Goal: Transaction & Acquisition: Obtain resource

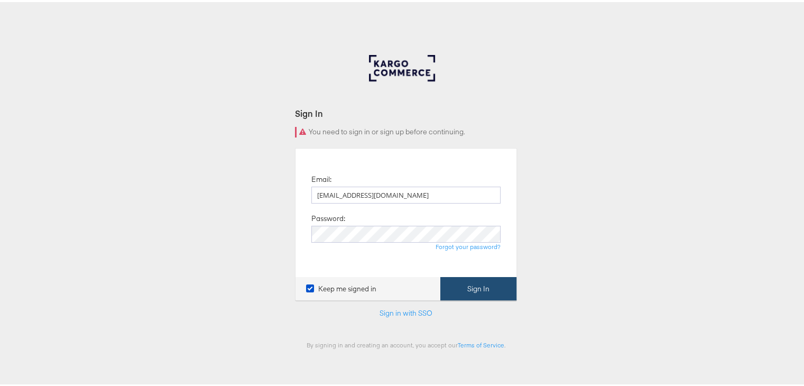
click at [475, 291] on button "Sign In" at bounding box center [478, 287] width 76 height 24
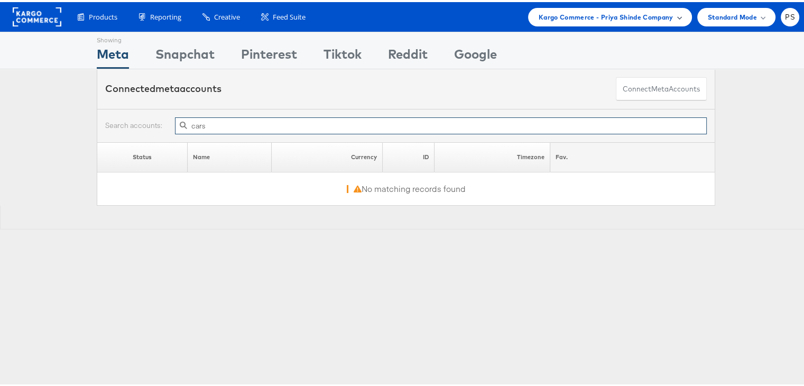
type input "cars"
click at [613, 15] on span "Kargo Commerce - Priya Shinde Company" at bounding box center [606, 15] width 135 height 11
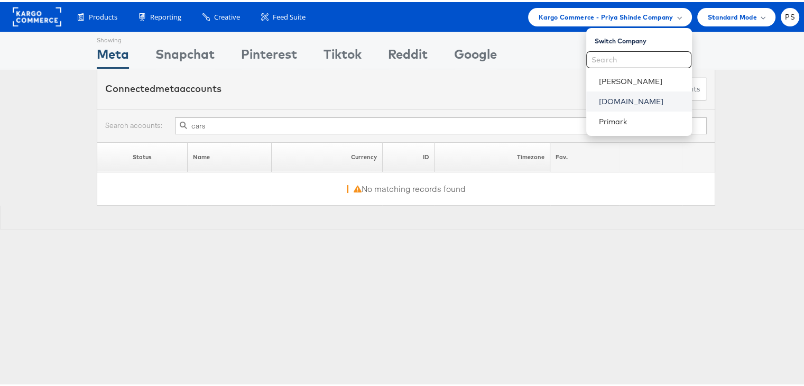
click at [605, 104] on link "Cars.com" at bounding box center [641, 99] width 85 height 11
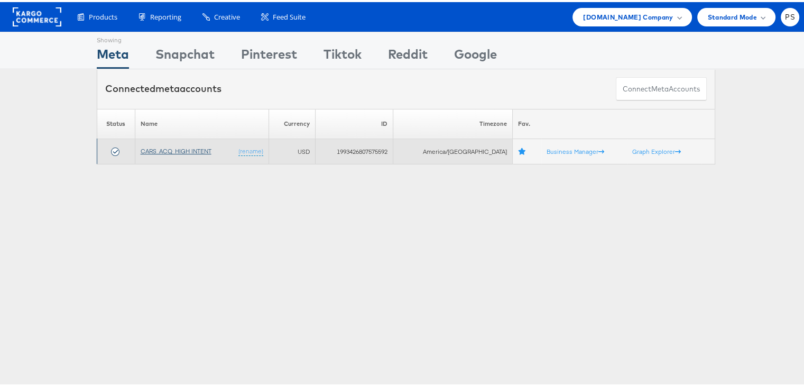
click at [183, 147] on link "CARS_ACQ_HIGH INTENT" at bounding box center [176, 149] width 71 height 8
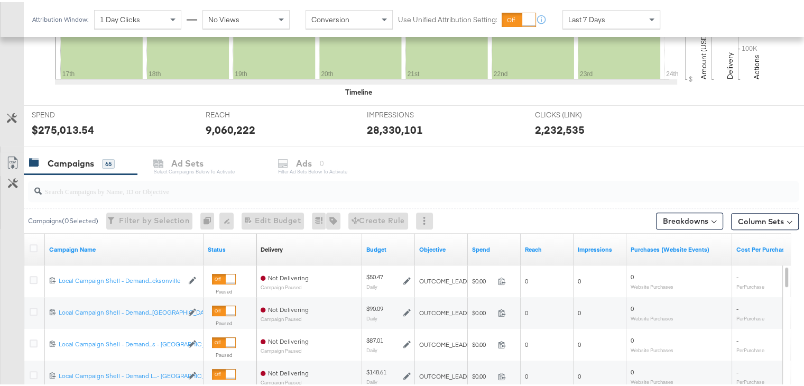
scroll to position [353, 0]
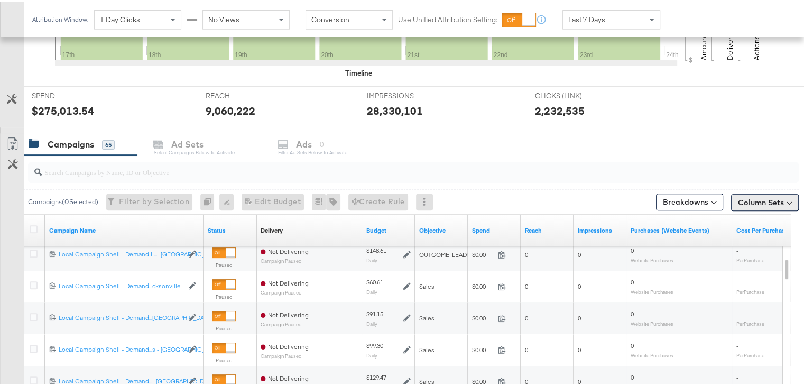
click at [744, 195] on button "Column Sets" at bounding box center [765, 200] width 68 height 17
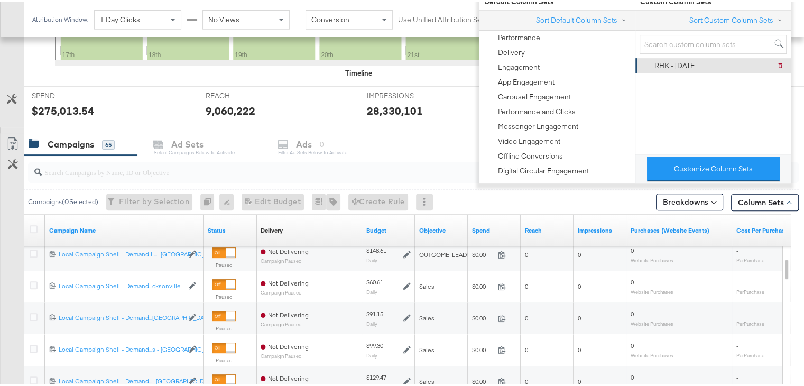
click at [674, 63] on div "RHK - [DATE]" at bounding box center [675, 64] width 42 height 10
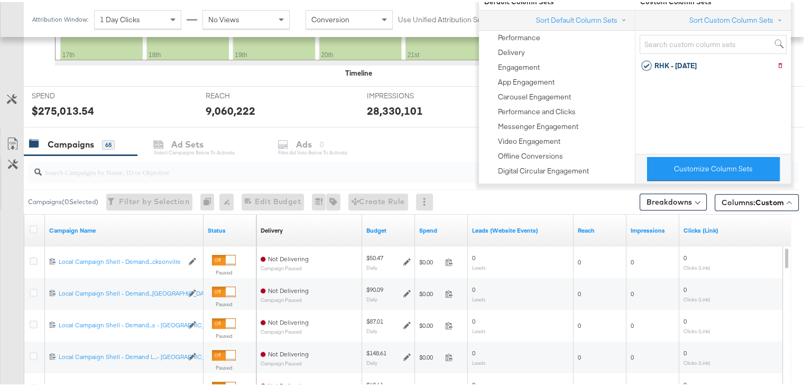
click at [443, 131] on div "Campaigns 65 Ad Sets Select Campaigns below to activate Ads 0 Filter Ad Sets be…" at bounding box center [418, 142] width 788 height 23
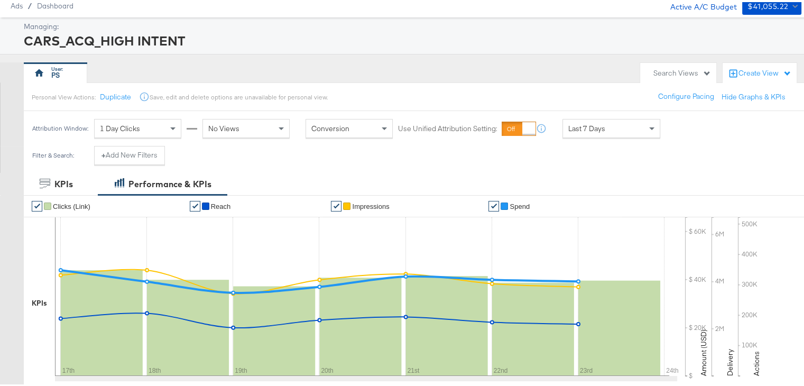
scroll to position [36, 0]
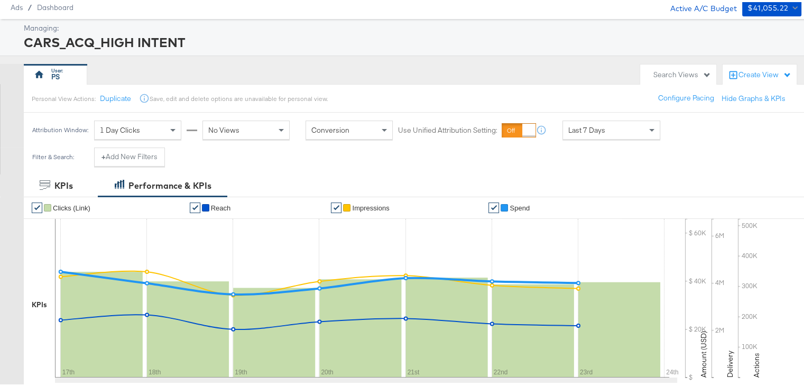
click at [738, 70] on div "Create View" at bounding box center [764, 73] width 53 height 11
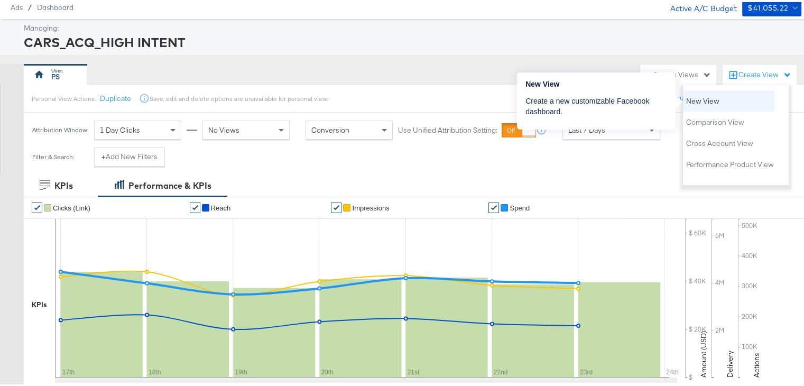
click at [708, 102] on span "New View" at bounding box center [702, 99] width 33 height 10
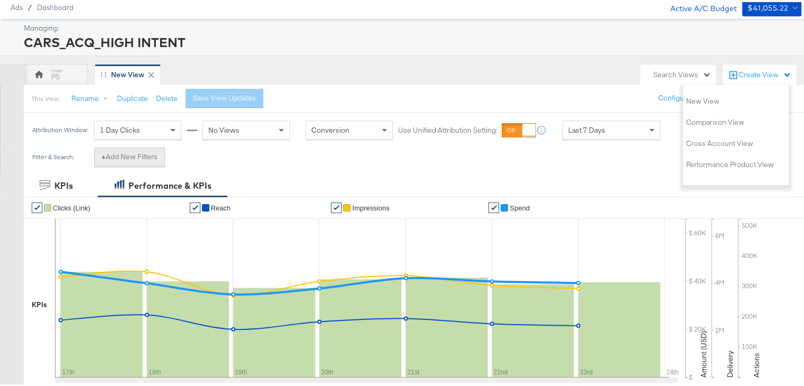
click at [134, 152] on button "+ Add New Filters" at bounding box center [129, 154] width 71 height 19
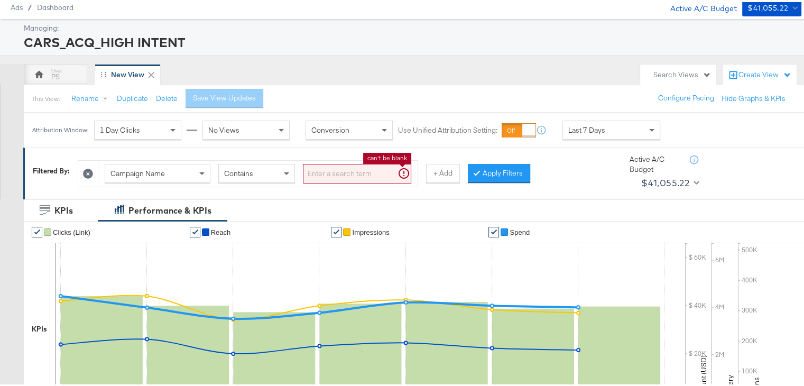
click at [312, 165] on input "search" at bounding box center [357, 172] width 108 height 20
paste input "New ALC+ (Leads)"
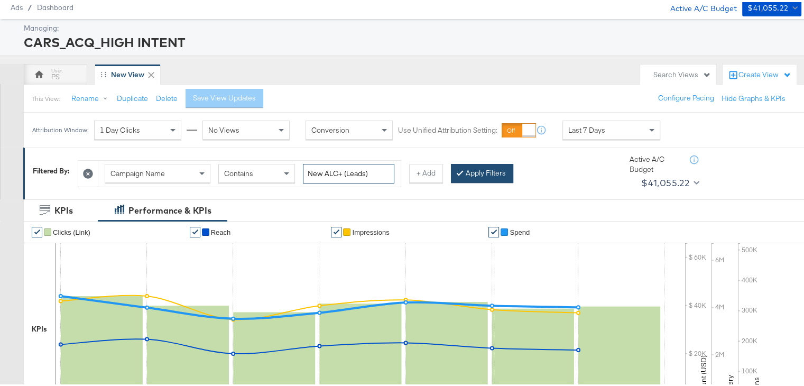
type input "New ALC+ (Leads)"
click at [472, 166] on button "Apply Filters" at bounding box center [482, 171] width 62 height 19
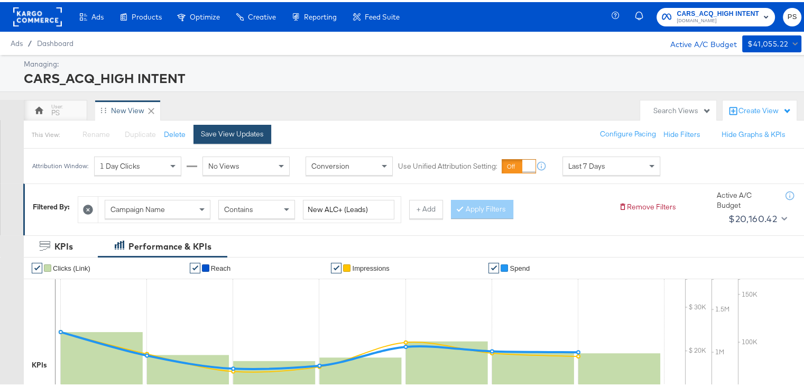
click at [217, 132] on div "Save View Updates" at bounding box center [232, 132] width 63 height 10
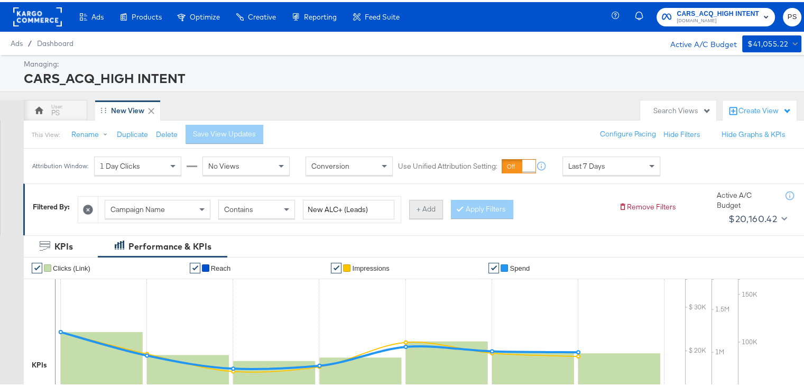
click at [431, 210] on button "+ Add" at bounding box center [426, 207] width 34 height 19
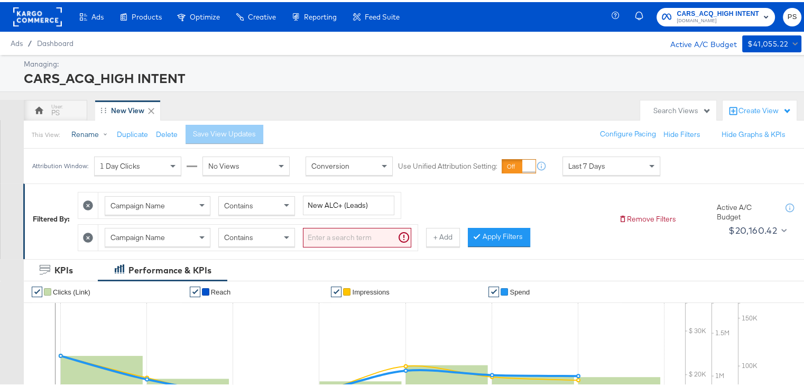
click at [78, 133] on button "Rename" at bounding box center [91, 132] width 55 height 19
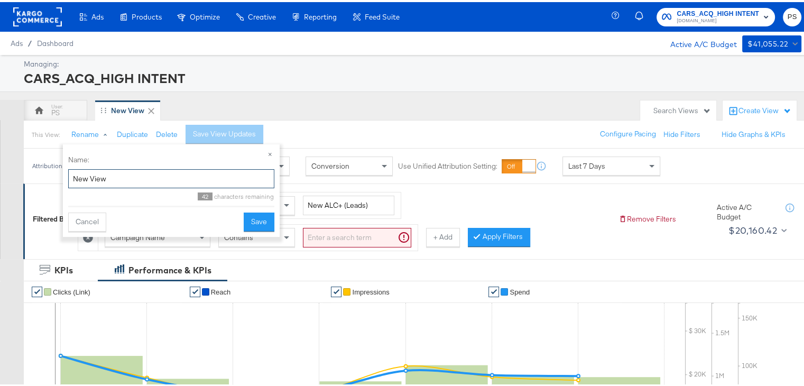
click at [122, 174] on input "New View" at bounding box center [171, 177] width 206 height 20
type input "Cars reporting"
click at [255, 214] on button "Save" at bounding box center [259, 219] width 31 height 19
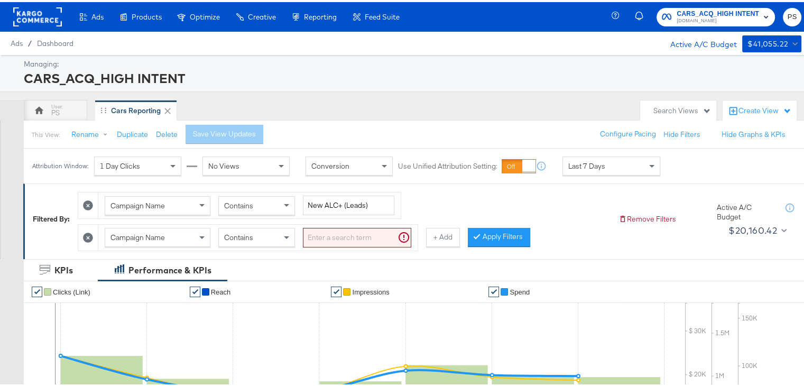
click at [85, 231] on icon at bounding box center [88, 235] width 10 height 10
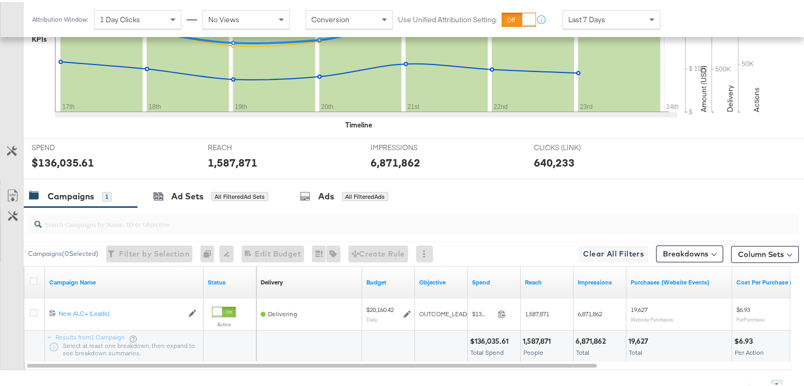
scroll to position [326, 0]
click at [736, 252] on button "Column Sets" at bounding box center [765, 252] width 68 height 17
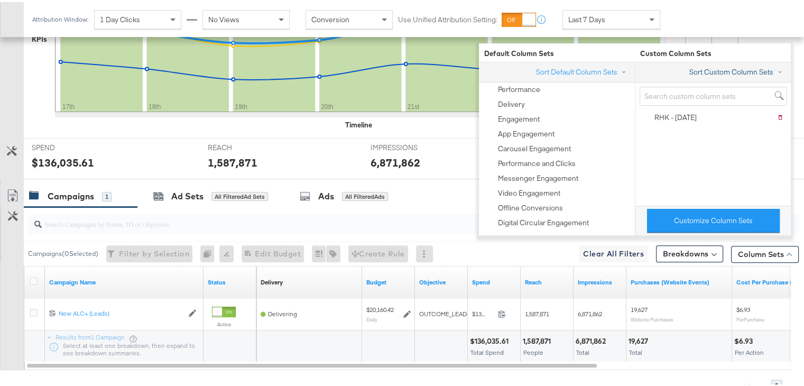
click at [719, 65] on button "Sort Custom Column Sets" at bounding box center [738, 69] width 98 height 11
click at [689, 138] on div "Sort Custom Column Sets Sort Options: Alphabetical Recently Created Invert List…" at bounding box center [713, 131] width 156 height 143
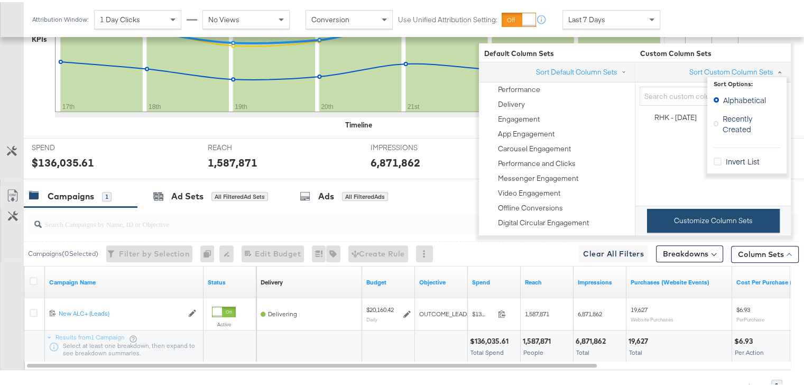
click at [679, 222] on button "Customize Column Sets" at bounding box center [713, 219] width 133 height 24
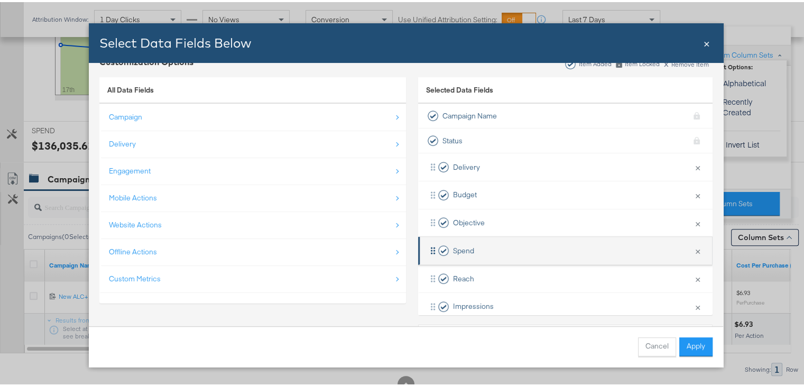
scroll to position [0, 0]
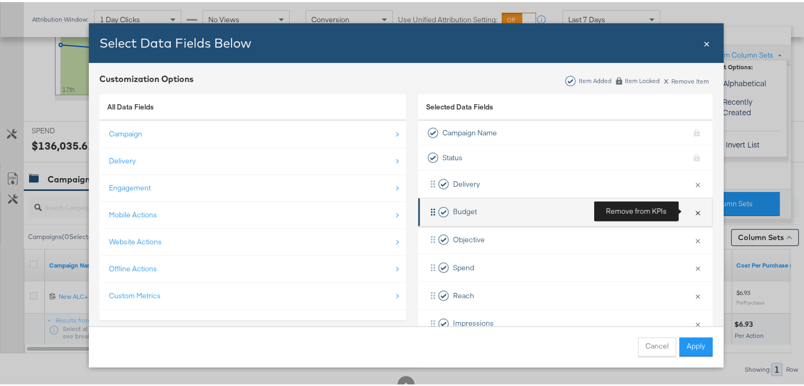
click at [691, 208] on button "×" at bounding box center [698, 210] width 14 height 22
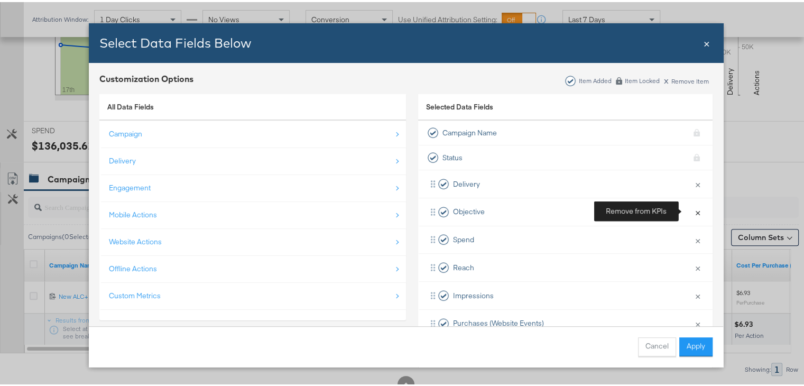
click at [691, 208] on button "×" at bounding box center [698, 210] width 14 height 22
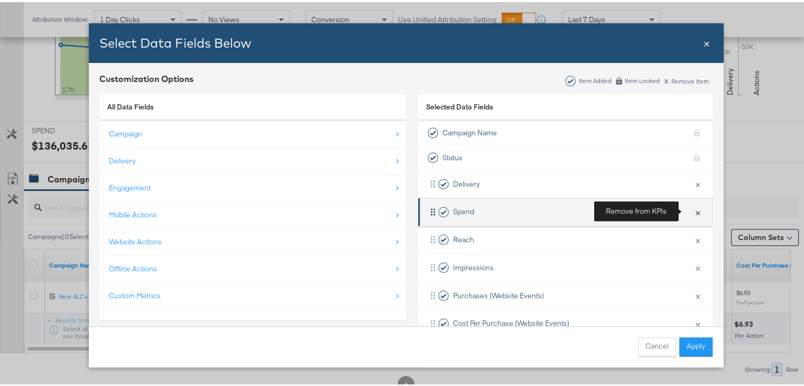
click at [691, 208] on button "×" at bounding box center [698, 210] width 14 height 22
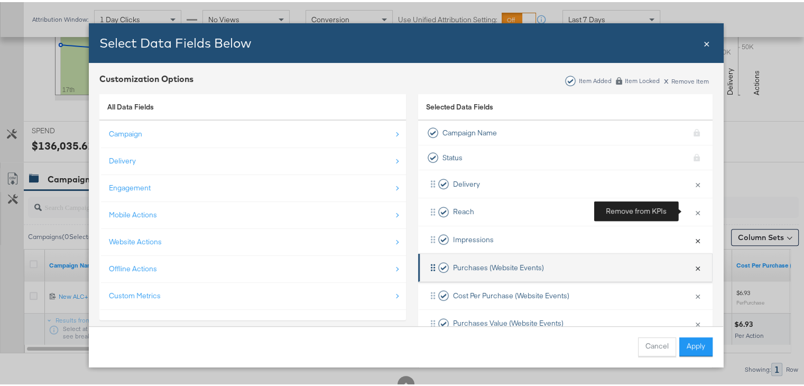
click at [691, 227] on button "×" at bounding box center [698, 238] width 14 height 22
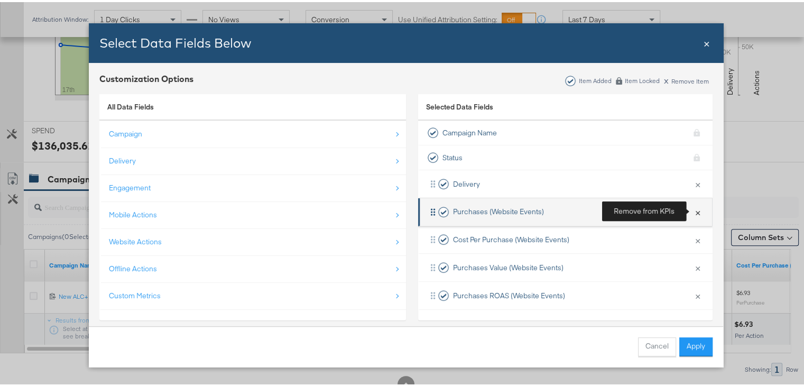
click at [691, 208] on button "×" at bounding box center [698, 210] width 14 height 22
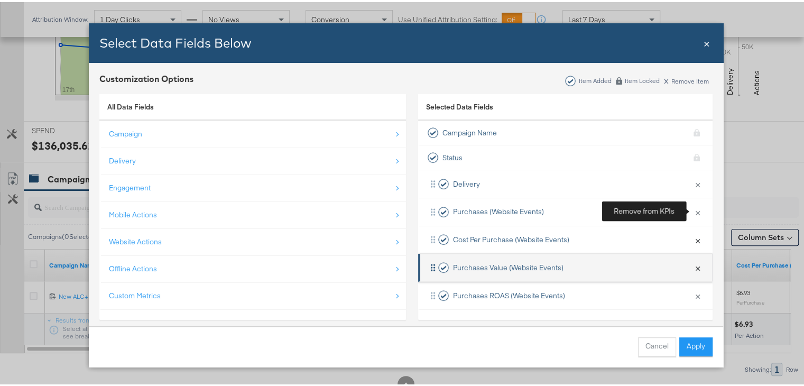
click at [691, 227] on button "×" at bounding box center [698, 238] width 14 height 22
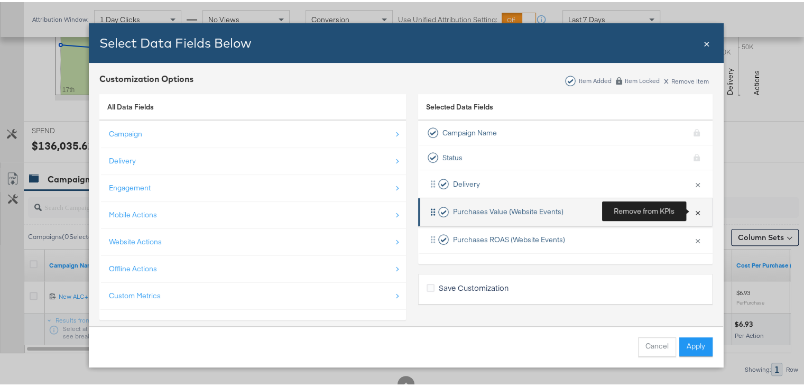
click at [691, 208] on button "×" at bounding box center [698, 210] width 14 height 22
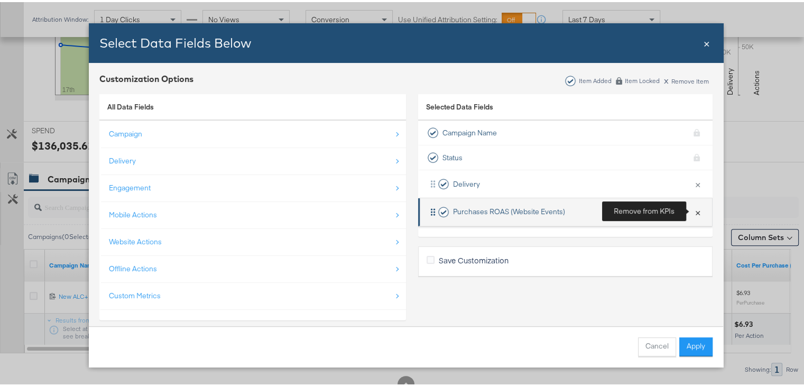
click at [691, 208] on button "×" at bounding box center [698, 210] width 14 height 22
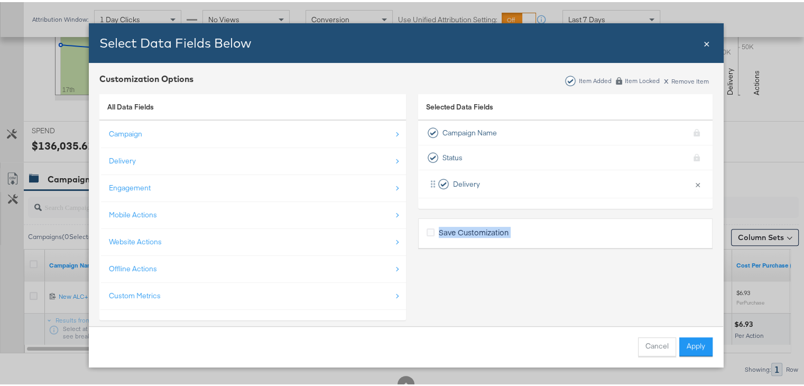
click at [689, 208] on div "Selected Data Fields Campaign Name KPI locked Status KPI locked Delivery × Remo…" at bounding box center [565, 208] width 294 height 242
click at [277, 108] on div "All Data Fields" at bounding box center [252, 105] width 307 height 27
click at [134, 107] on span "All Data Fields" at bounding box center [130, 105] width 47 height 10
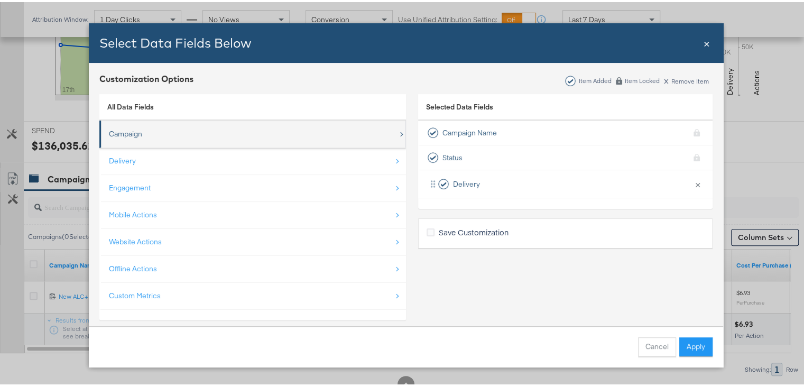
click at [347, 132] on div "Campaign" at bounding box center [253, 132] width 289 height 22
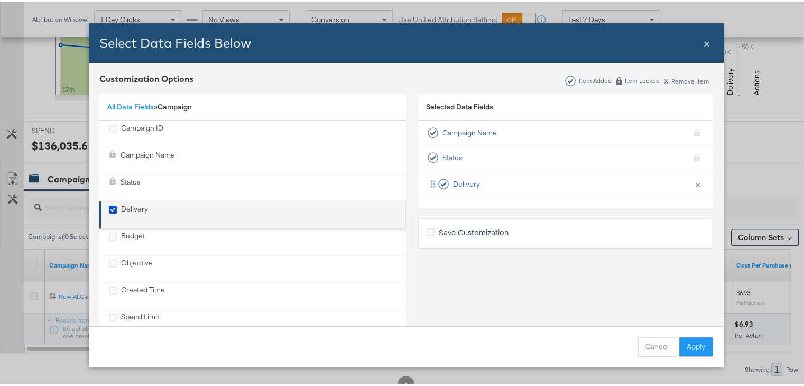
scroll to position [68, 0]
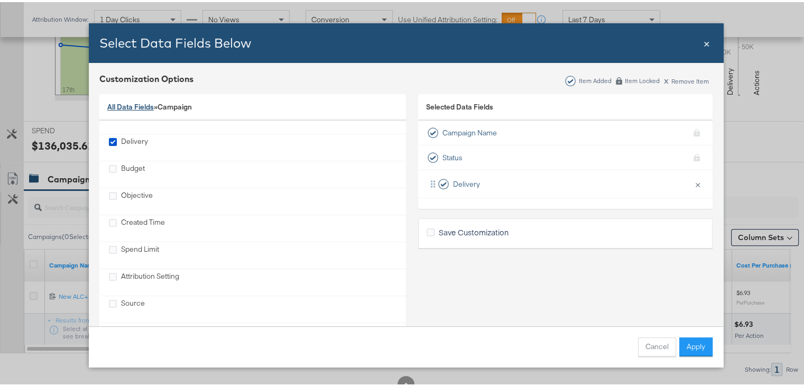
click at [136, 105] on link "All Data Fields" at bounding box center [130, 105] width 47 height 10
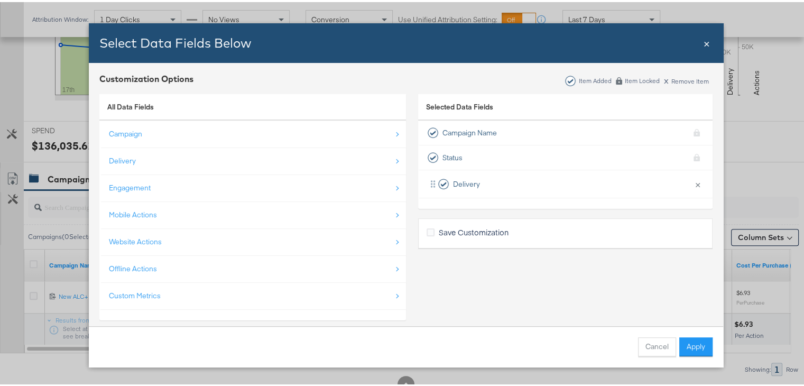
scroll to position [0, 0]
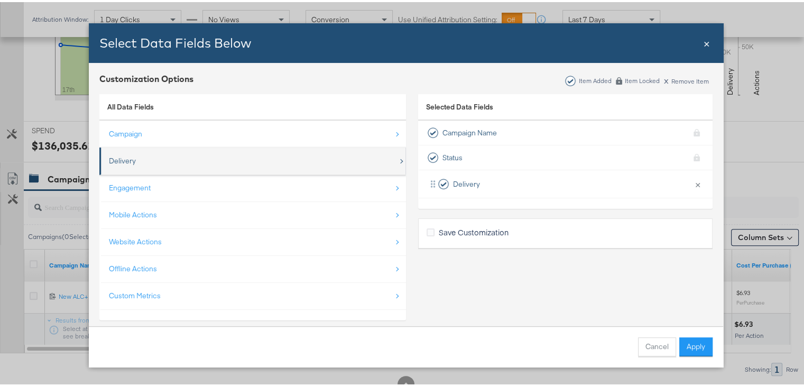
click at [115, 154] on div "Delivery" at bounding box center [122, 159] width 27 height 10
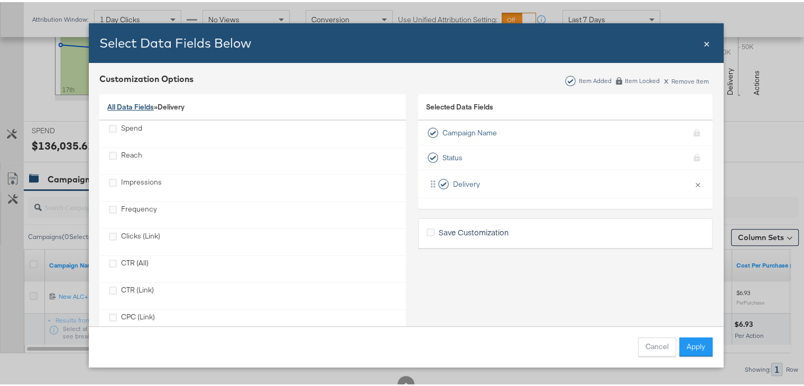
click at [127, 102] on link "All Data Fields" at bounding box center [130, 105] width 47 height 10
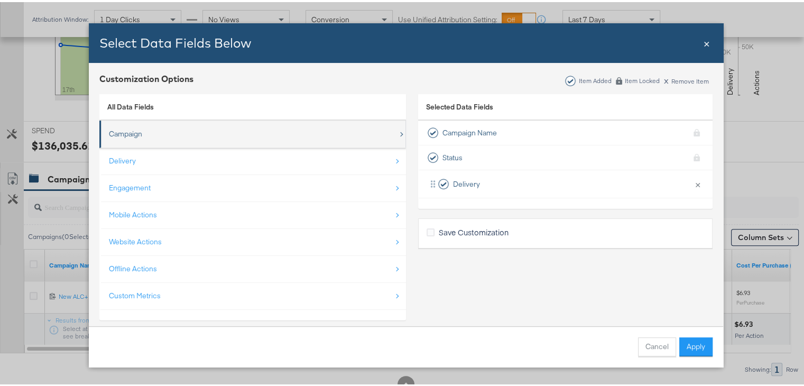
click at [146, 134] on div "Campaign" at bounding box center [253, 132] width 289 height 22
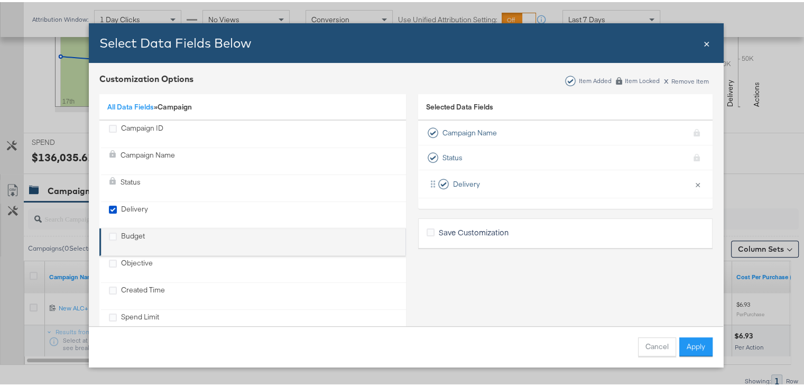
scroll to position [329, 0]
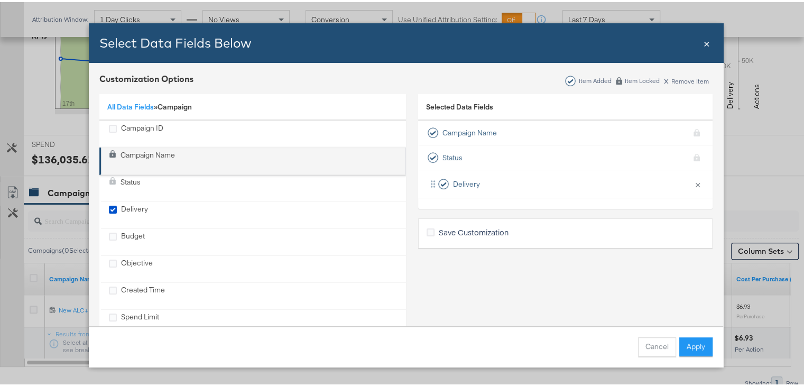
click at [132, 157] on div "Campaign Name" at bounding box center [148, 159] width 54 height 22
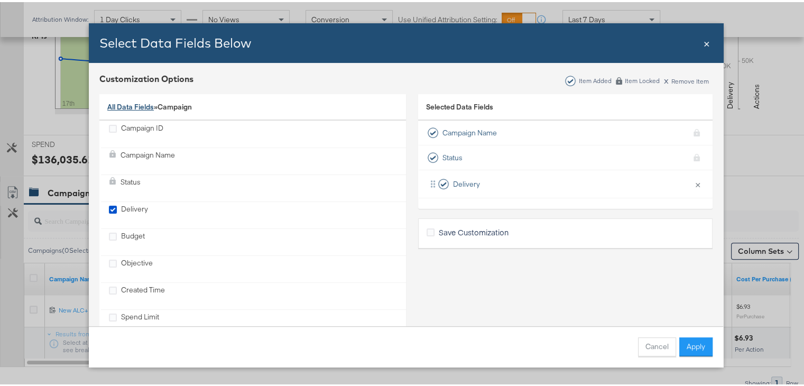
click at [135, 105] on link "All Data Fields" at bounding box center [130, 105] width 47 height 10
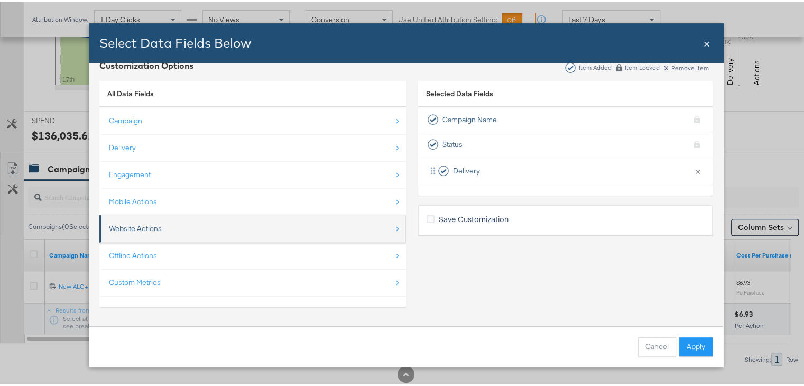
scroll to position [353, 0]
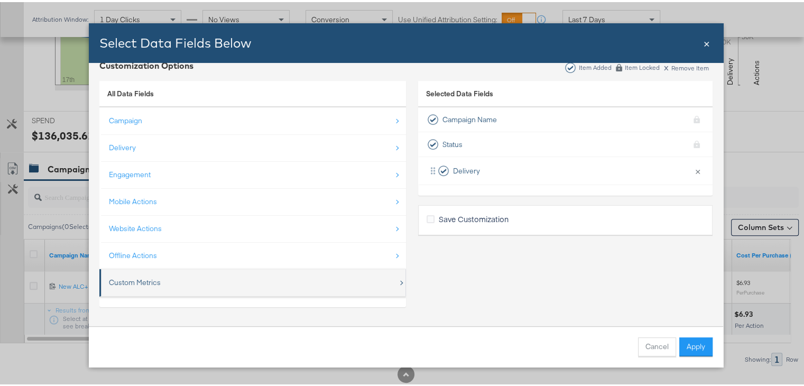
click at [157, 281] on div "Custom Metrics" at bounding box center [253, 281] width 289 height 22
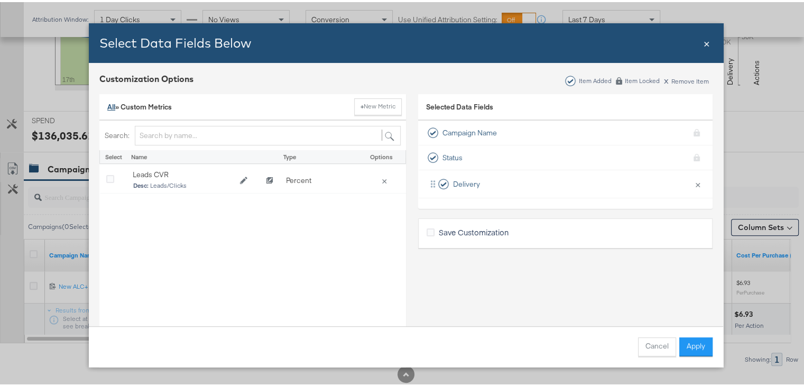
click at [110, 103] on link "All" at bounding box center [111, 105] width 8 height 10
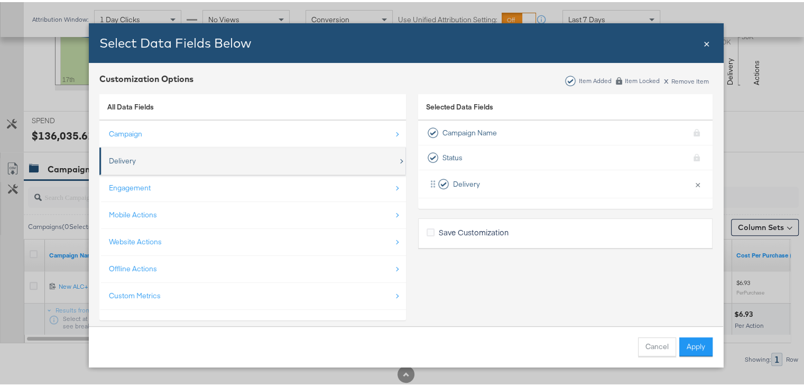
click at [284, 165] on div "Delivery" at bounding box center [253, 159] width 289 height 22
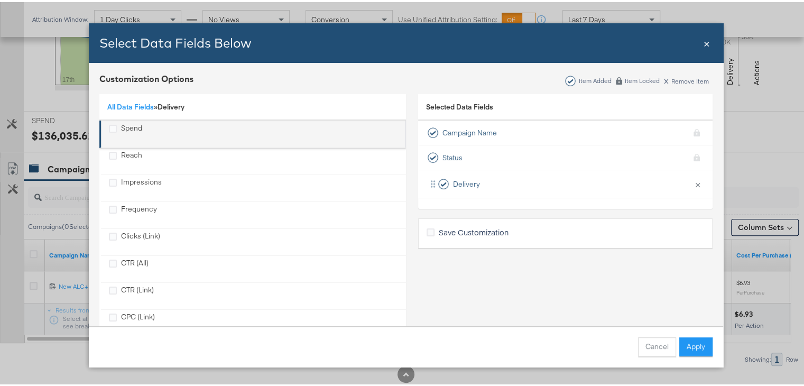
click at [109, 132] on div "Spend" at bounding box center [113, 127] width 8 height 12
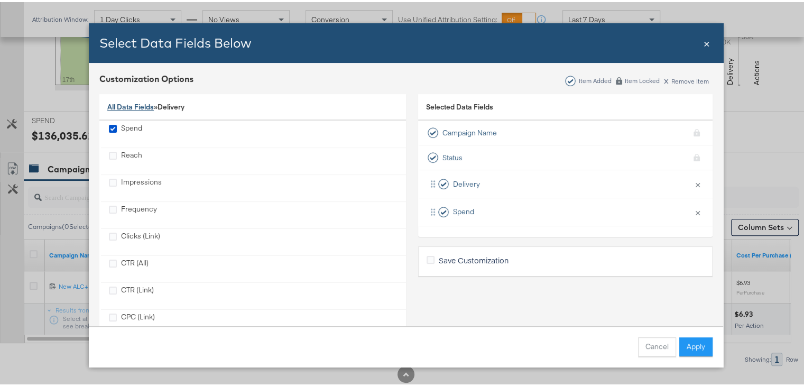
click at [135, 106] on link "All Data Fields" at bounding box center [130, 105] width 47 height 10
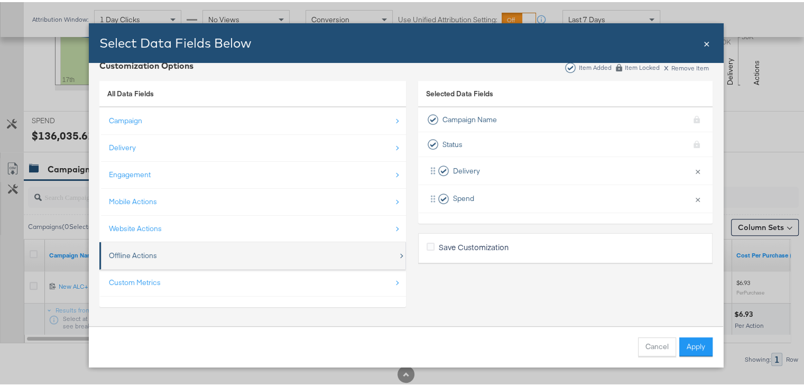
scroll to position [13, 0]
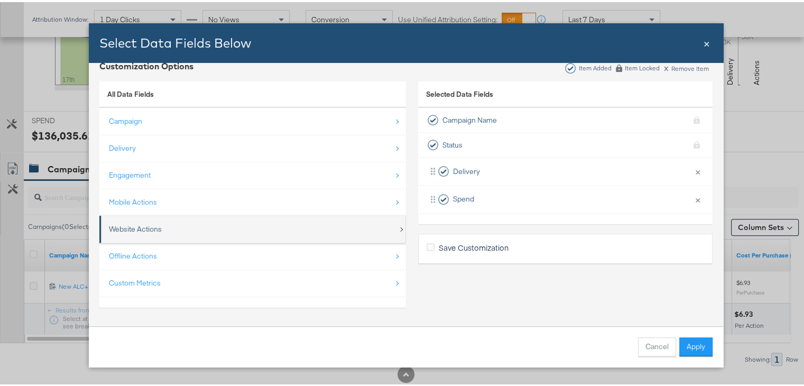
click at [342, 227] on div "Website Actions" at bounding box center [253, 227] width 289 height 22
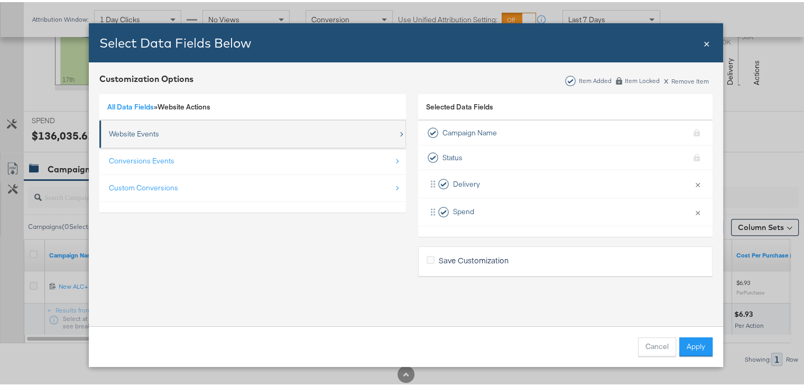
click at [248, 138] on div "Website Events" at bounding box center [253, 132] width 289 height 22
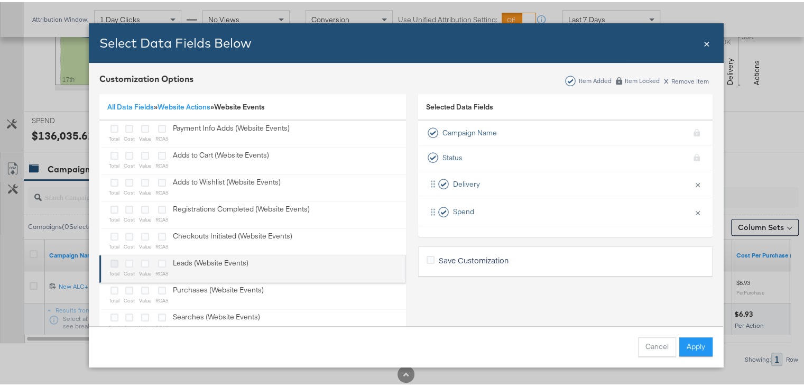
click at [112, 262] on icon "Bulk Add Locations Modal" at bounding box center [114, 261] width 8 height 8
click at [0, 0] on input "Bulk Add Locations Modal" at bounding box center [0, 0] width 0 height 0
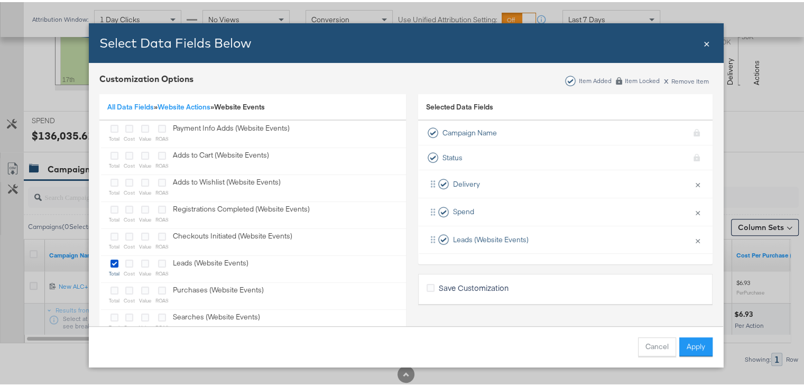
click at [703, 42] on span "×" at bounding box center [706, 40] width 6 height 14
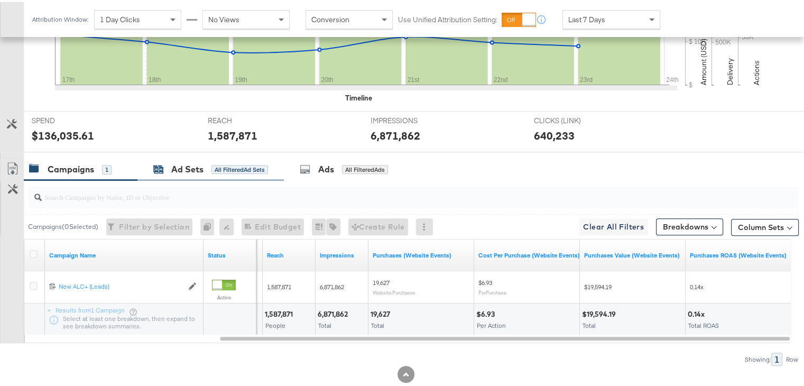
click at [165, 166] on div "Ad Sets All Filtered Ad Sets" at bounding box center [210, 167] width 115 height 12
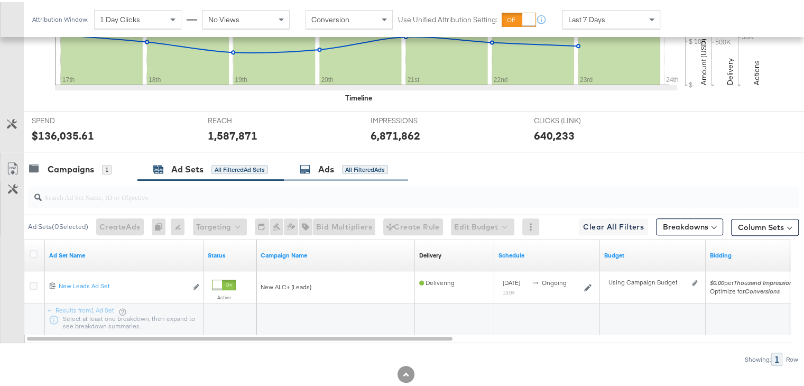
click at [321, 168] on div "Ads" at bounding box center [326, 167] width 16 height 12
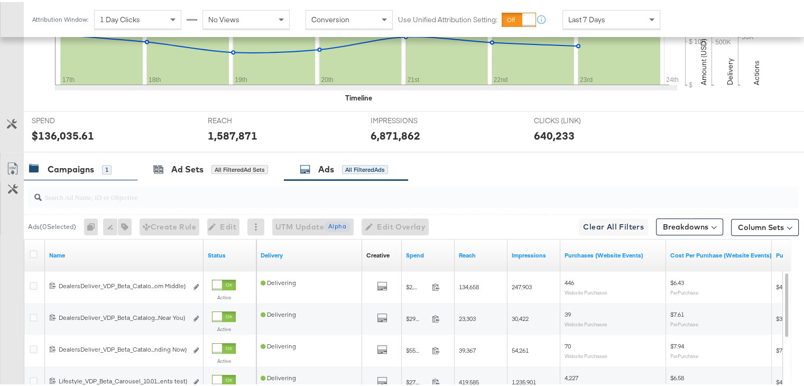
click at [66, 162] on div "Campaigns" at bounding box center [71, 167] width 47 height 12
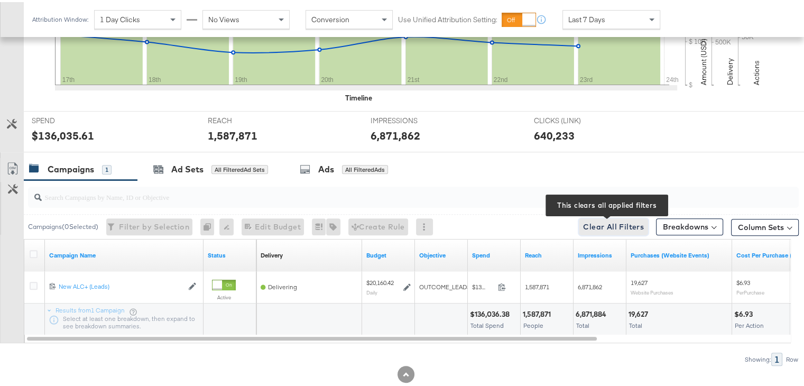
click at [619, 224] on span "Clear All Filters This clears all applied filters" at bounding box center [613, 224] width 61 height 13
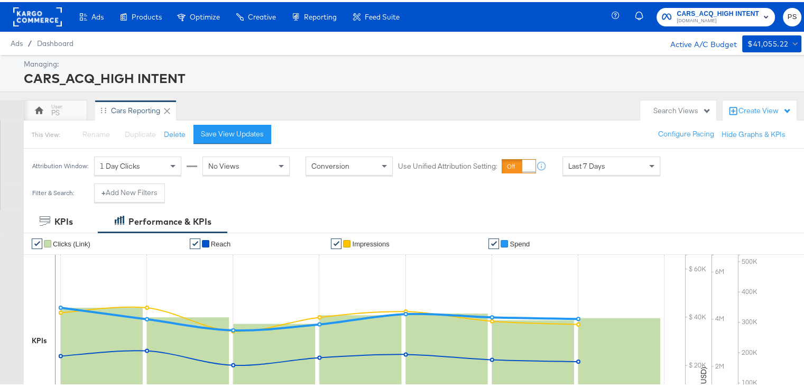
click at [687, 106] on div "Search Views" at bounding box center [682, 109] width 58 height 10
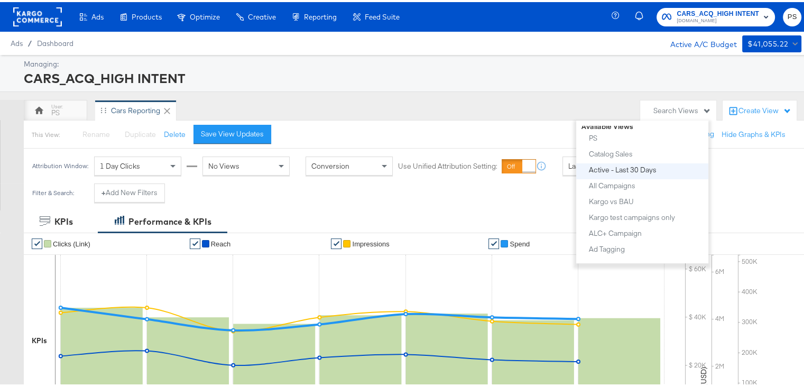
scroll to position [78, 0]
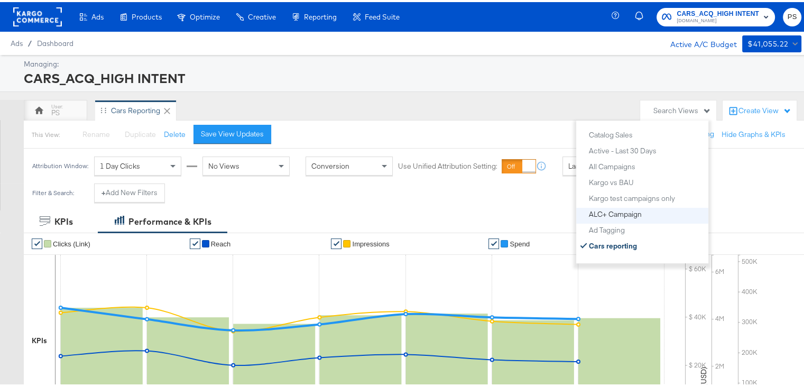
click at [627, 215] on div "ALC+ Campaign" at bounding box center [615, 211] width 53 height 7
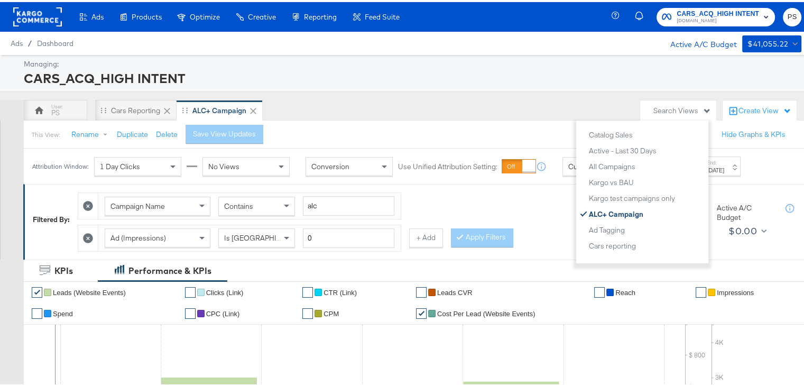
click at [508, 63] on div "Managing:" at bounding box center [411, 62] width 775 height 10
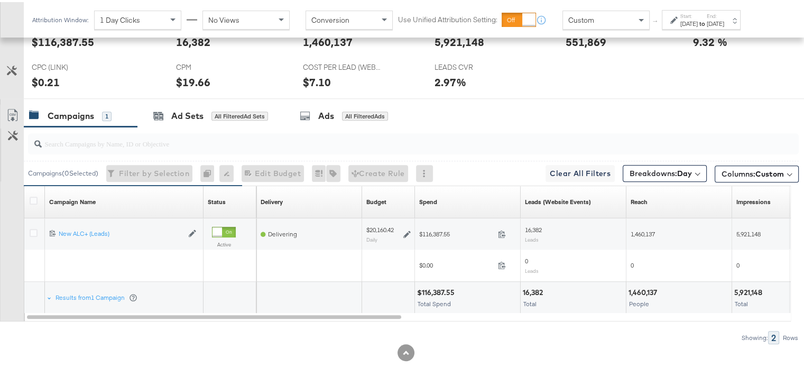
scroll to position [491, 0]
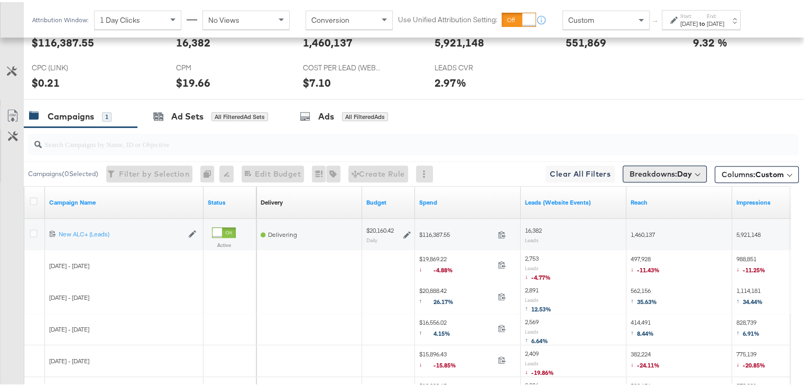
click at [663, 174] on span "Breakdowns: Day" at bounding box center [660, 171] width 62 height 11
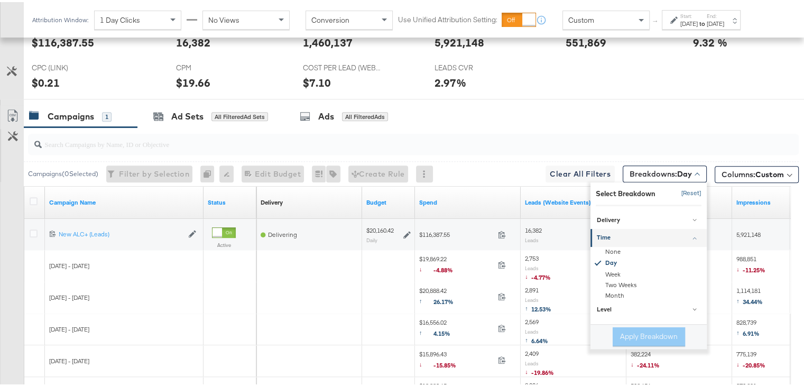
click at [678, 189] on button "[Reset]" at bounding box center [688, 191] width 26 height 17
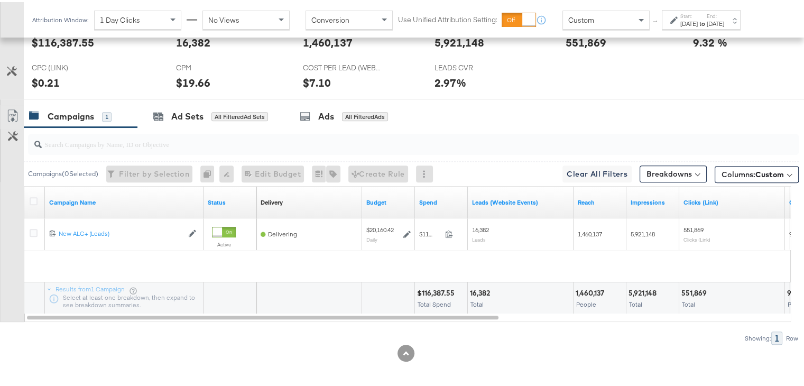
scroll to position [460, 0]
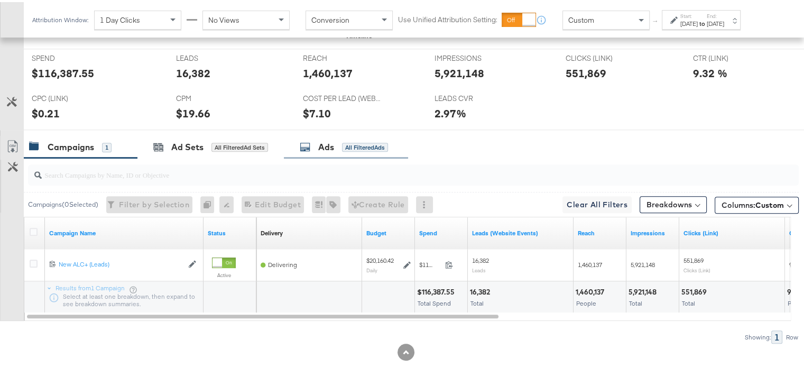
click at [327, 143] on div "Ads" at bounding box center [326, 145] width 16 height 12
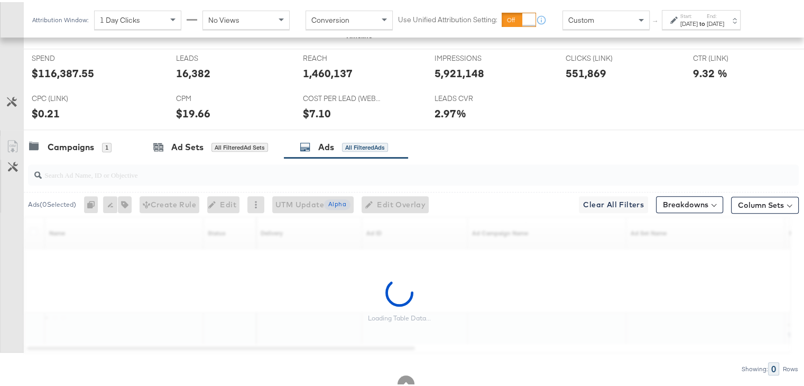
scroll to position [491, 0]
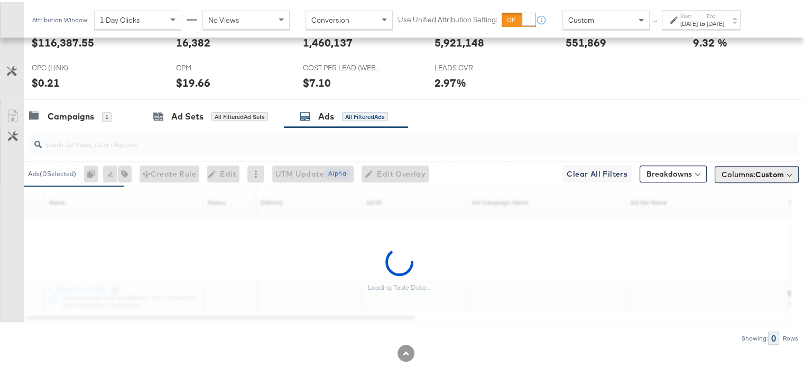
click at [741, 178] on button "Columns: Custom" at bounding box center [757, 172] width 84 height 17
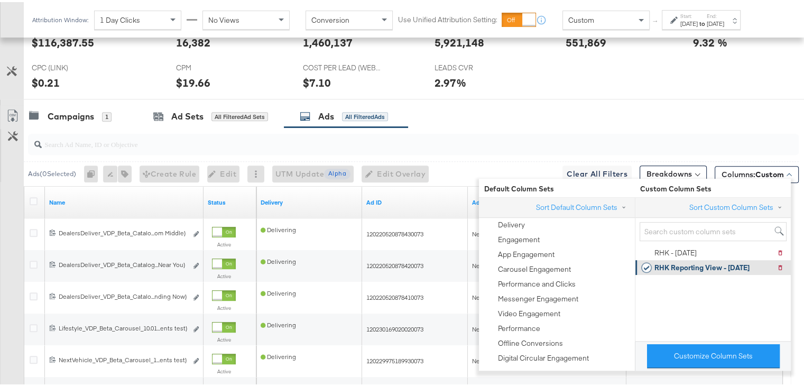
click at [691, 264] on div "RHK Reporting View - [DATE]" at bounding box center [701, 266] width 95 height 10
click at [650, 114] on div "Campaigns 1 Ad Sets All Filtered Ad Sets Ads All Filtered Ads" at bounding box center [418, 114] width 788 height 23
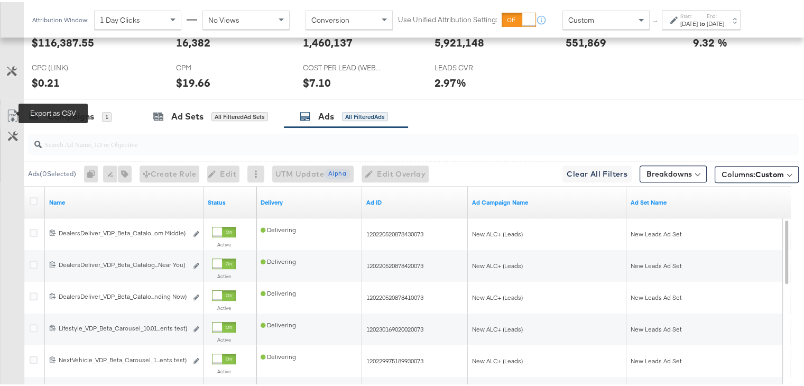
click at [8, 111] on icon at bounding box center [12, 113] width 10 height 12
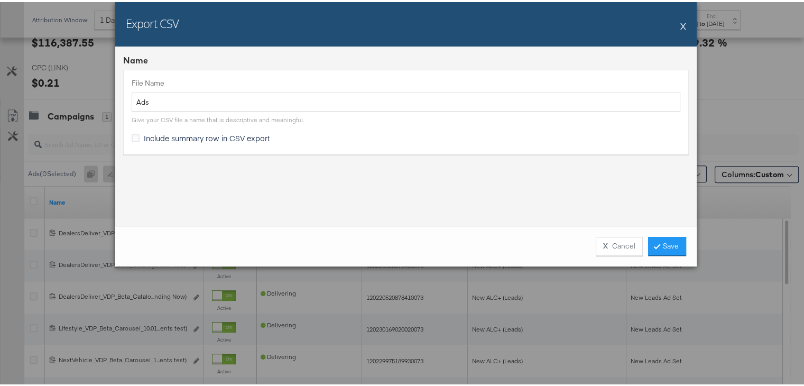
click at [680, 27] on button "X" at bounding box center [683, 23] width 6 height 21
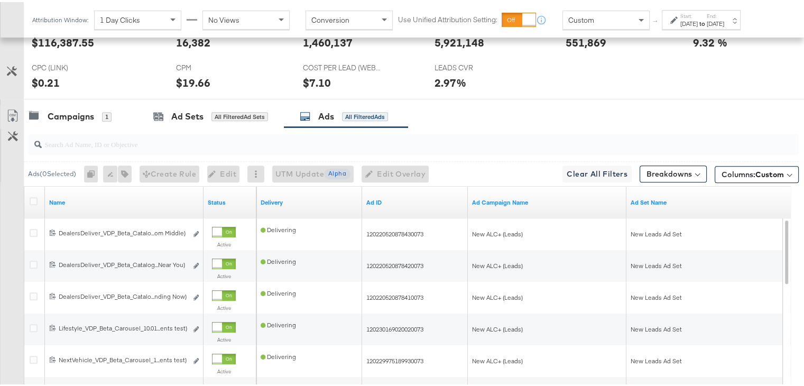
click at [693, 24] on div "[DATE]" at bounding box center [688, 21] width 17 height 8
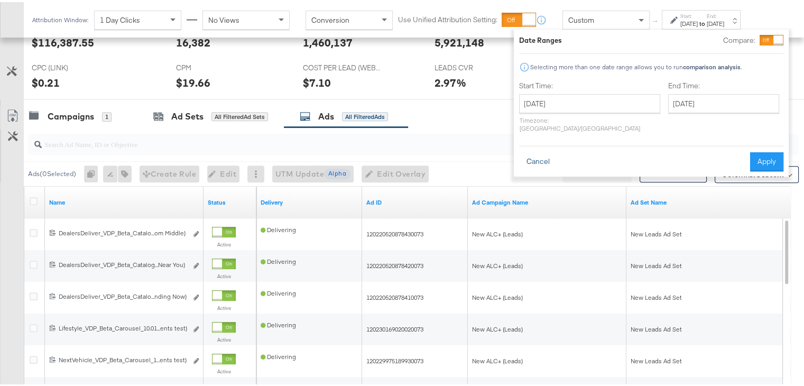
click at [533, 154] on button "Cancel" at bounding box center [538, 159] width 38 height 19
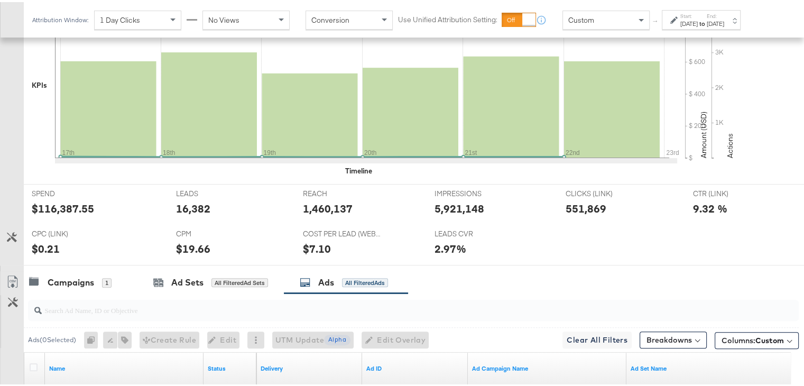
scroll to position [325, 0]
click at [9, 271] on link "Export as CSV" at bounding box center [13, 282] width 24 height 24
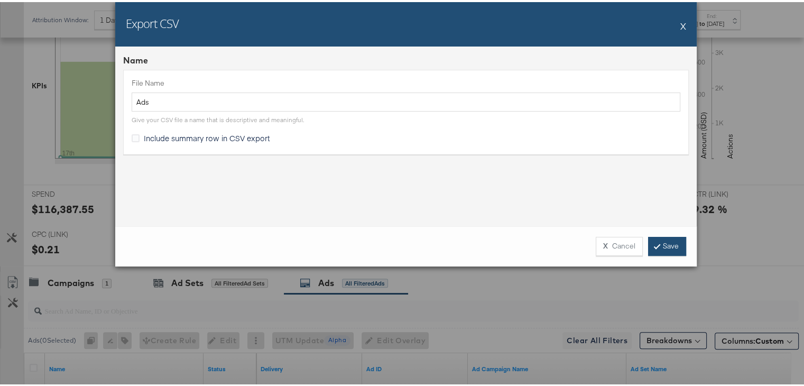
click at [668, 244] on link "Save" at bounding box center [667, 244] width 38 height 19
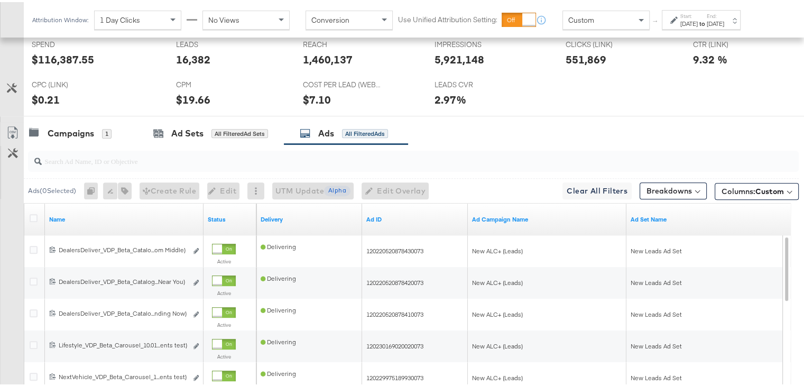
scroll to position [481, 0]
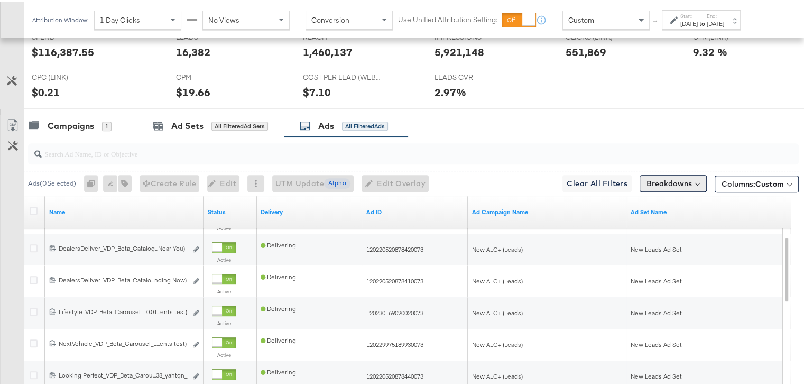
click at [664, 183] on button "Breakdowns" at bounding box center [673, 181] width 67 height 17
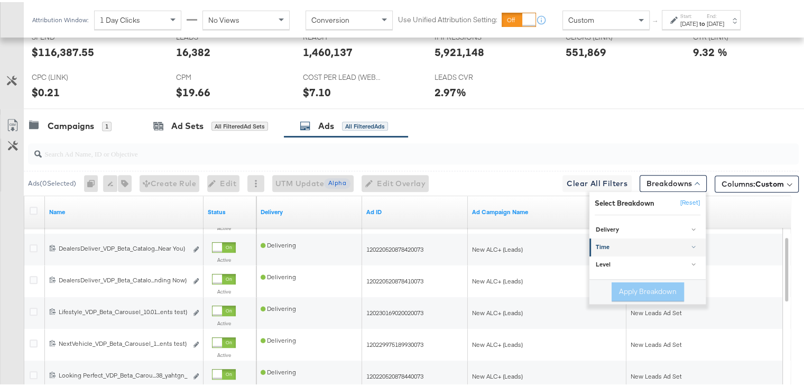
click at [621, 242] on div "Time" at bounding box center [648, 245] width 105 height 8
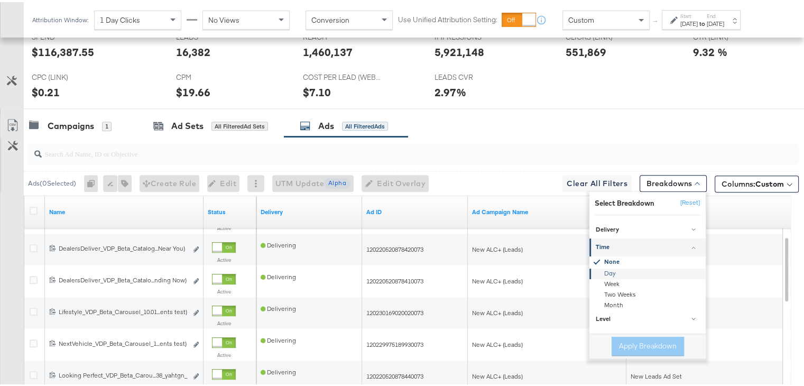
click at [598, 267] on div "Day" at bounding box center [648, 271] width 115 height 11
click at [632, 338] on button "Apply Breakdown" at bounding box center [647, 344] width 72 height 19
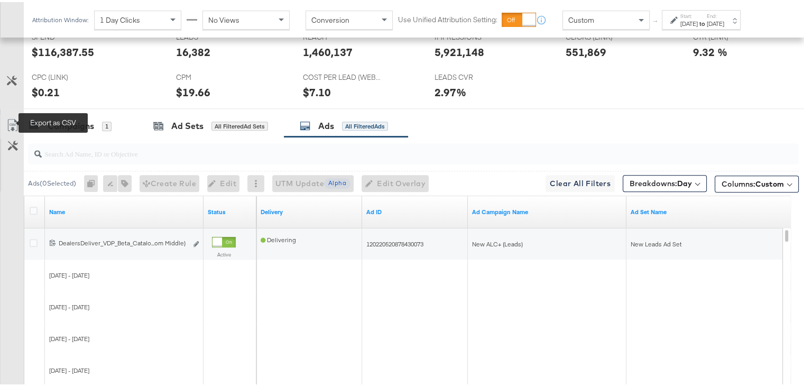
click at [13, 120] on icon at bounding box center [12, 123] width 13 height 13
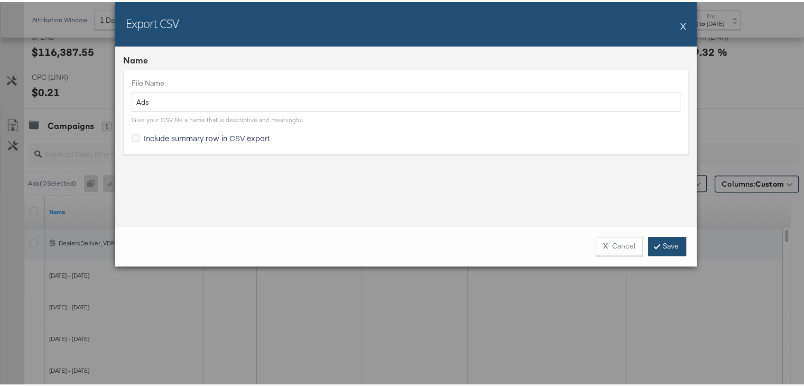
click at [656, 239] on link "Save" at bounding box center [667, 244] width 38 height 19
